Goal: Task Accomplishment & Management: Use online tool/utility

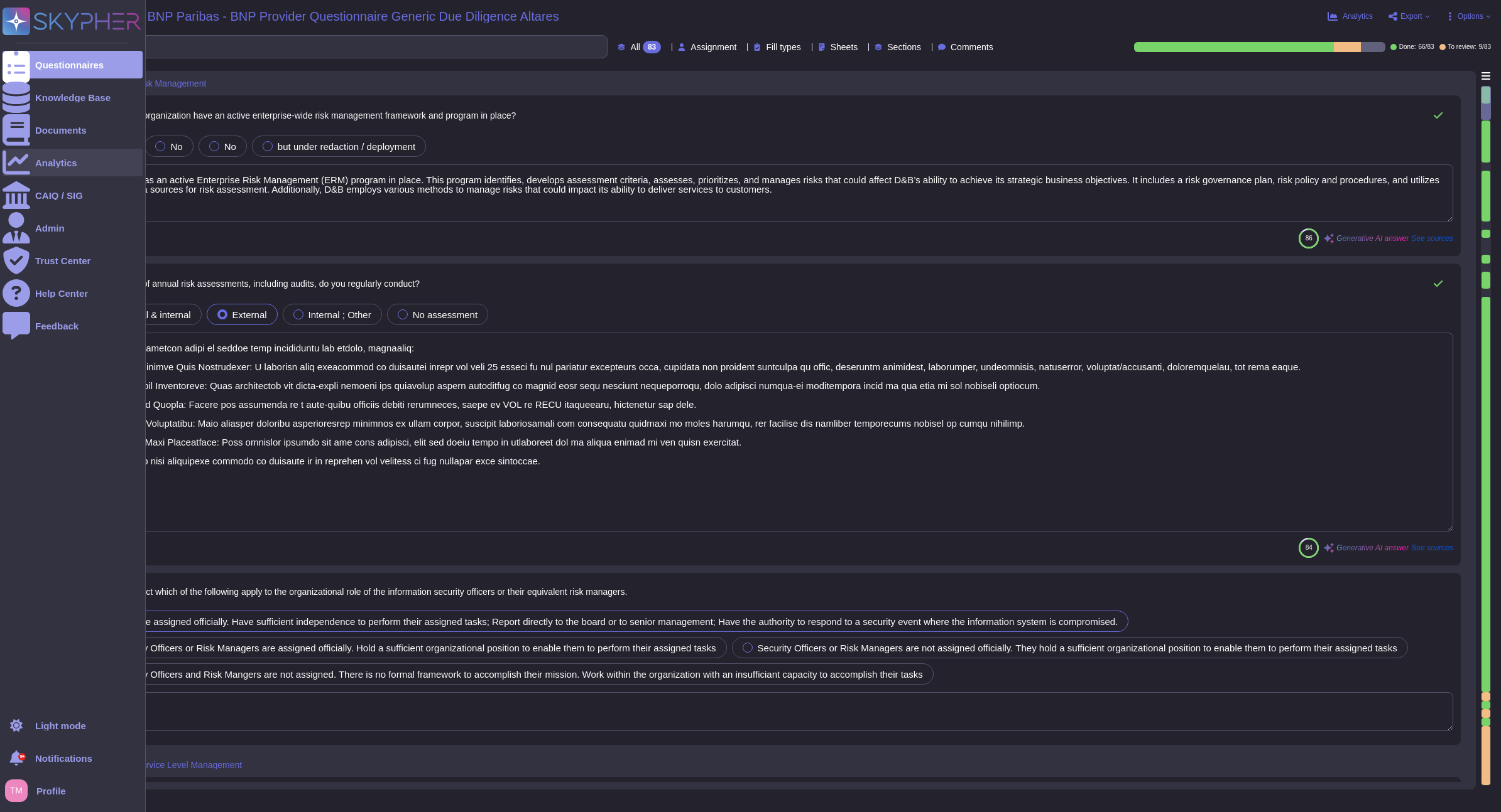
type textarea "Yes, D&B has an active Enterprise Risk Management (ERM) program in place. This …"
type textarea "D&B conducts several types of annual risk assessments and audits, including: 1.…"
type textarea "Yes, Dun & [PERSON_NAME] has a complaint process that addresses customer compla…"
type textarea "Yes, Dun & [PERSON_NAME] outsources software development and enforces controls …"
click at [22, 155] on div at bounding box center [17, 162] width 28 height 28
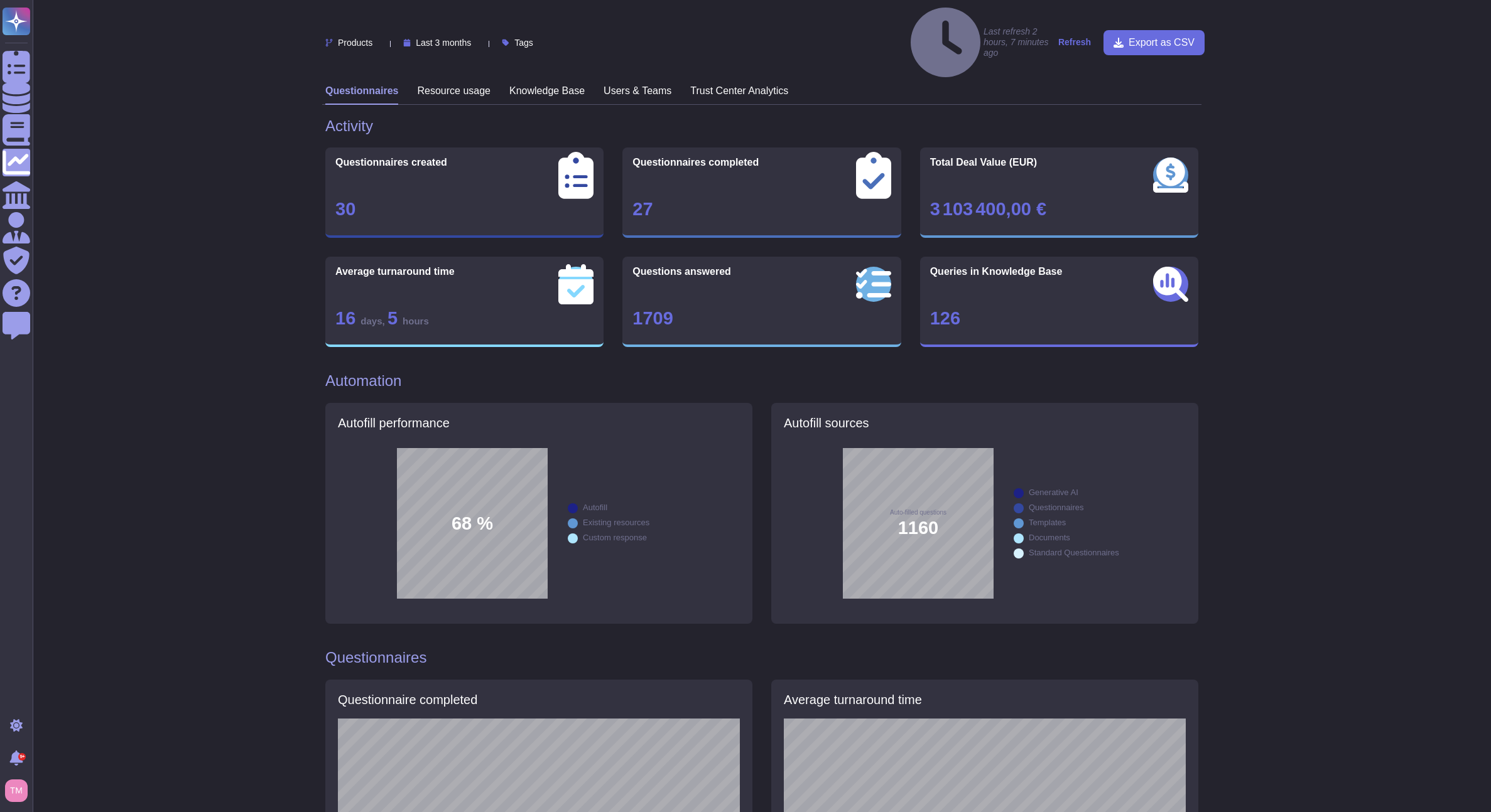
click at [470, 39] on span "Last 3 months" at bounding box center [444, 43] width 55 height 9
click at [486, 142] on span "Last 12 months" at bounding box center [460, 143] width 64 height 11
click at [473, 39] on span "Last 12 months" at bounding box center [446, 43] width 60 height 9
click at [484, 88] on div "Last 3 months" at bounding box center [474, 81] width 112 height 29
drag, startPoint x: 395, startPoint y: 278, endPoint x: 316, endPoint y: 275, distance: 79.1
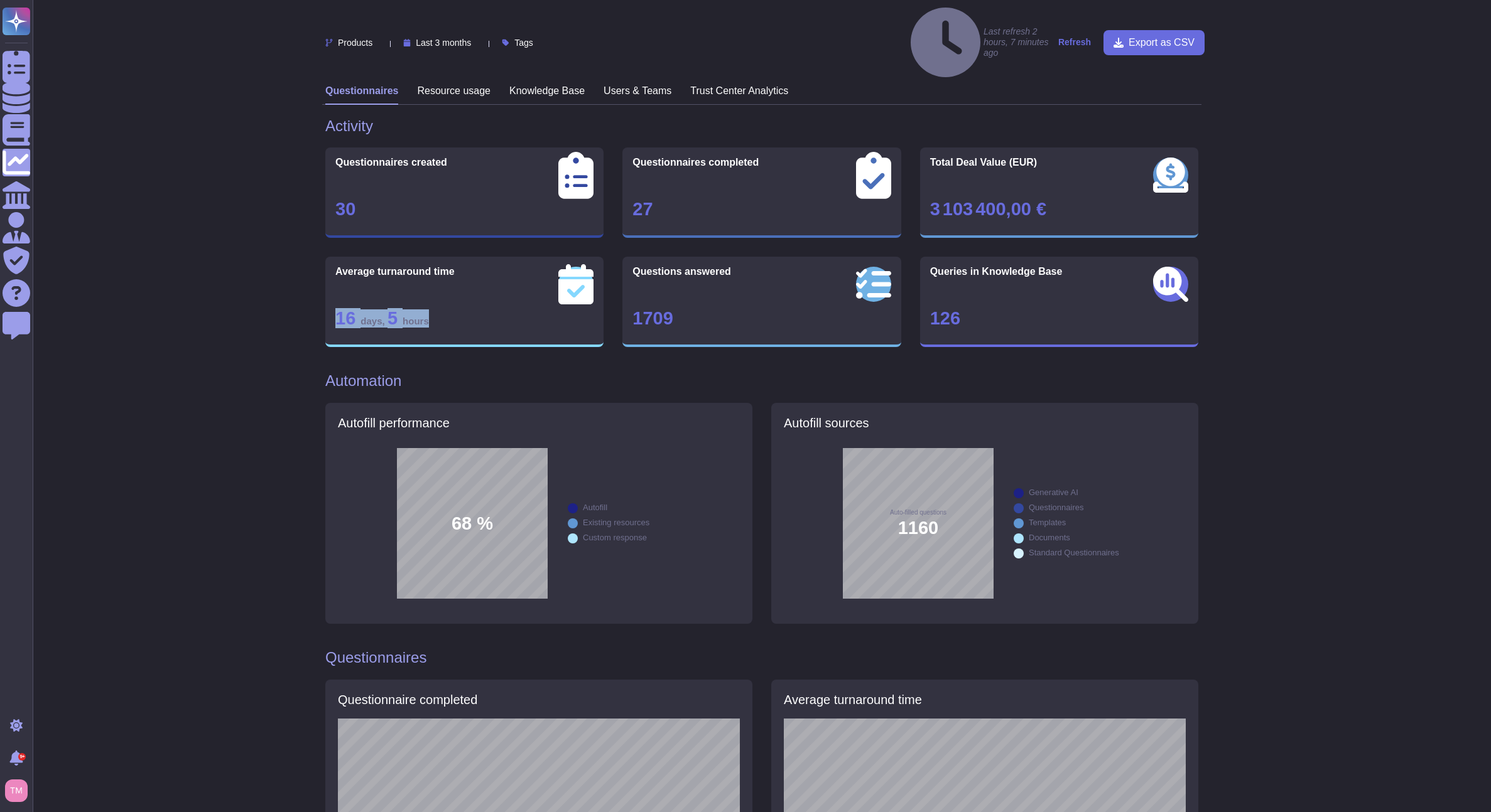
click at [316, 275] on div "Products Last 3 months Tags Last refresh 2 hours, 7 minutes ago Refresh Export …" at bounding box center [762, 799] width 1458 height 1598
